Goal: Transaction & Acquisition: Book appointment/travel/reservation

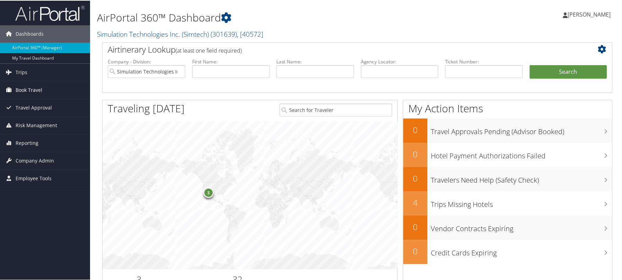
click at [27, 92] on span "Book Travel" at bounding box center [29, 89] width 27 height 17
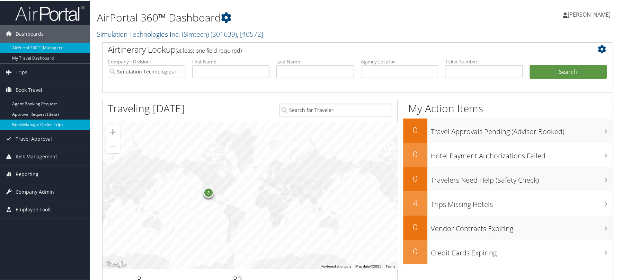
click at [37, 126] on link "Book/Manage Online Trips" at bounding box center [45, 124] width 90 height 10
